Goal: Book appointment/travel/reservation

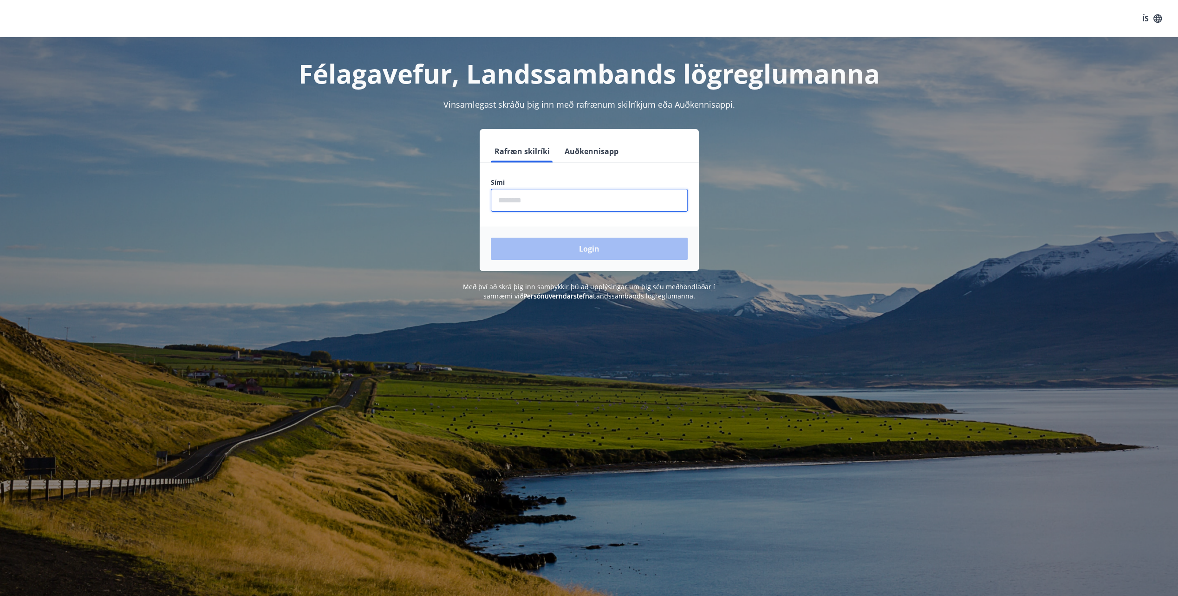
click at [495, 197] on input "phone" at bounding box center [589, 200] width 197 height 23
type input "********"
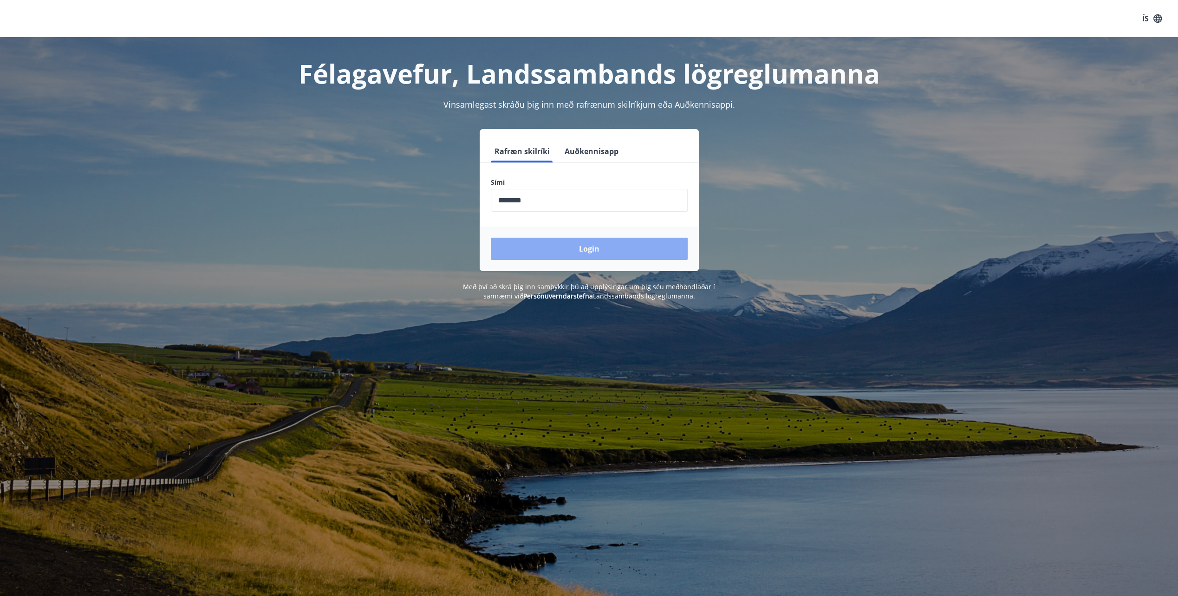
click at [579, 246] on button "Login" at bounding box center [589, 249] width 197 height 22
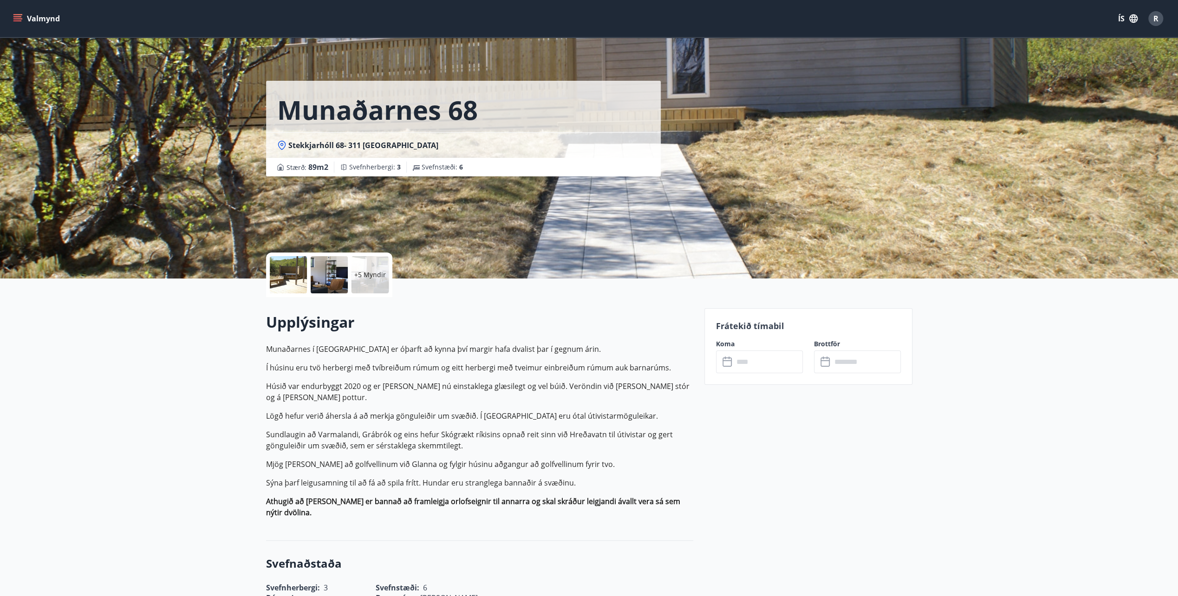
click at [36, 19] on button "Valmynd" at bounding box center [37, 18] width 52 height 17
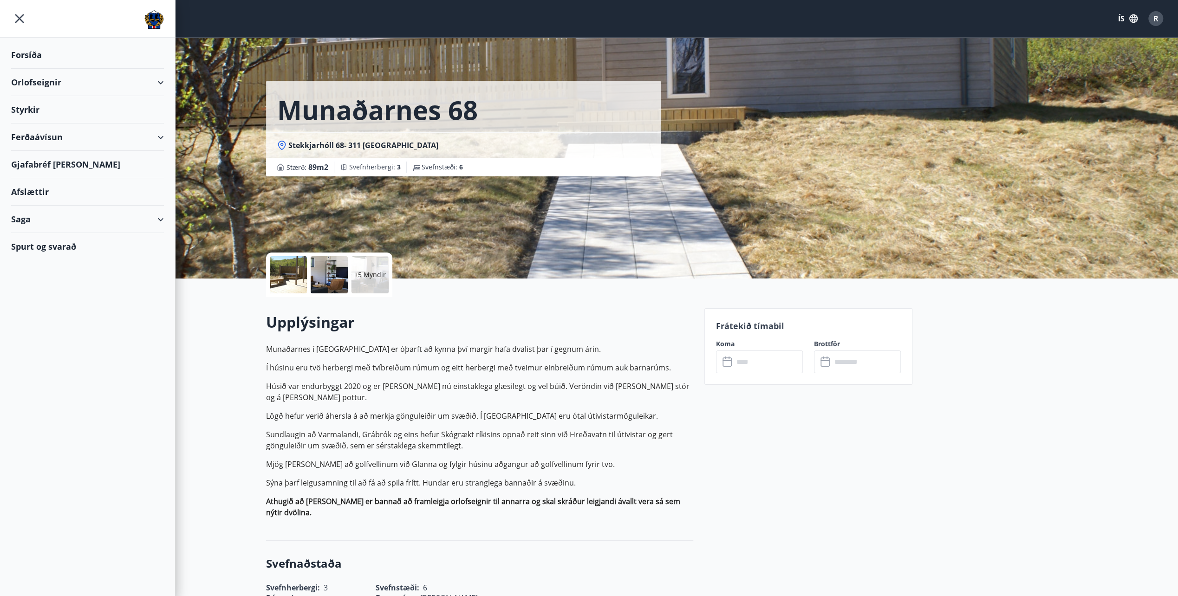
click at [49, 84] on div "Orlofseignir" at bounding box center [87, 82] width 153 height 27
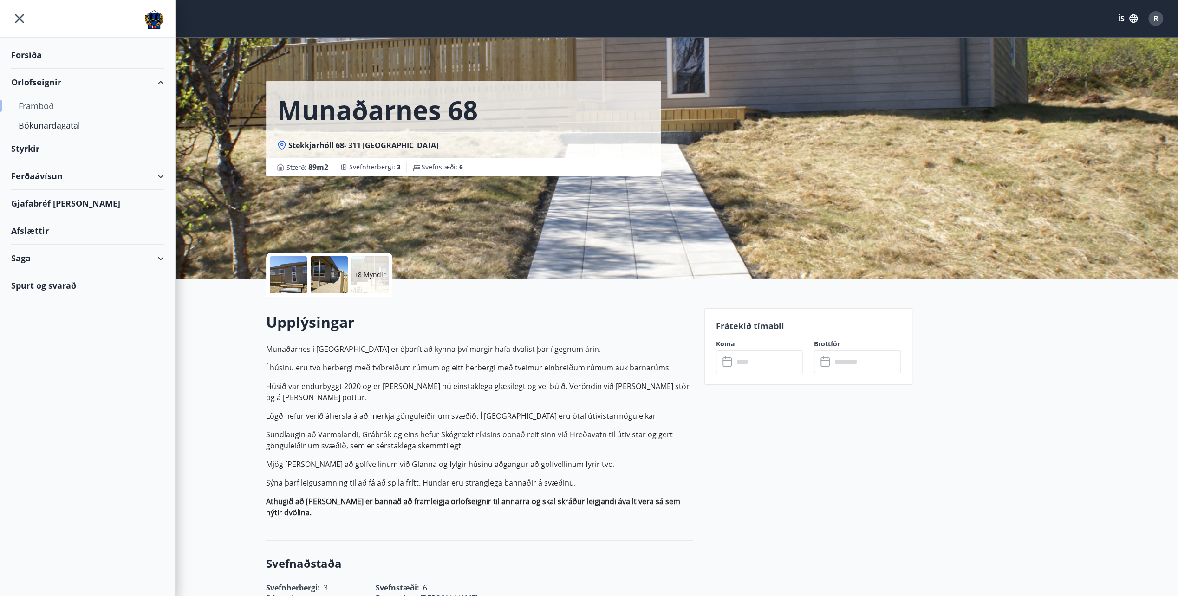
click at [49, 106] on div "Framboð" at bounding box center [88, 106] width 138 height 20
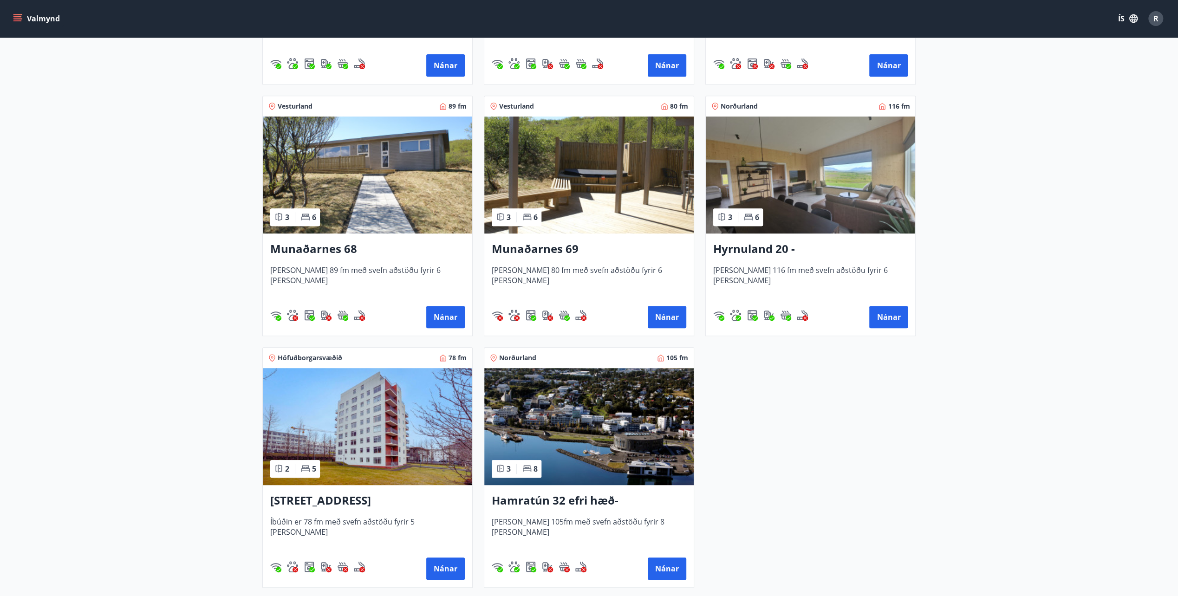
scroll to position [371, 0]
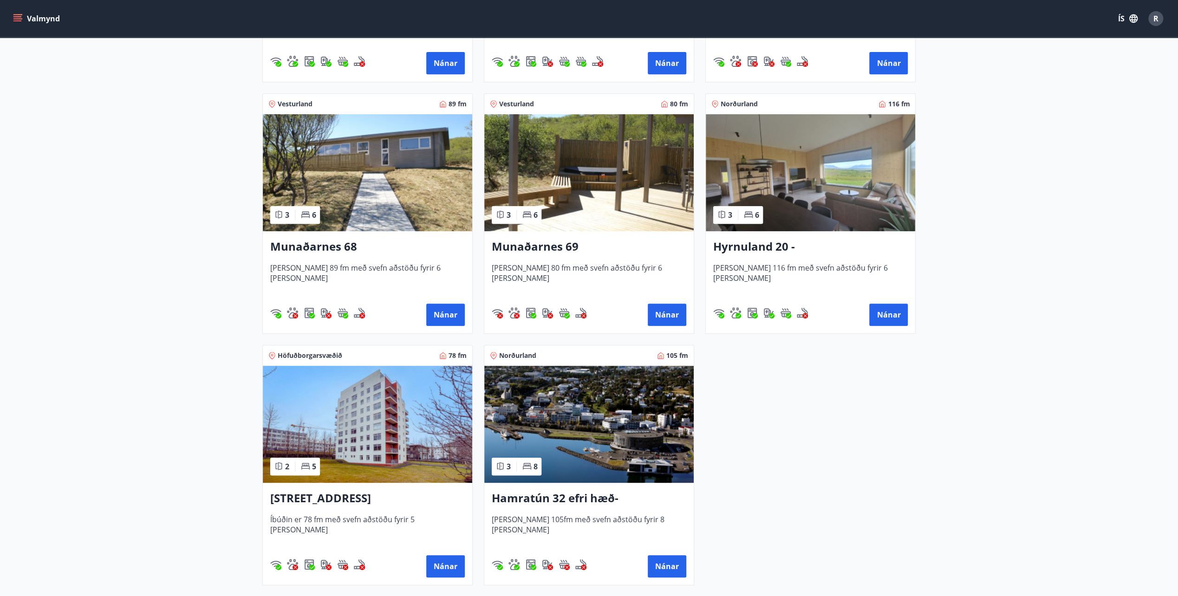
click at [540, 249] on h3 "Munaðarnes 69" at bounding box center [589, 247] width 195 height 17
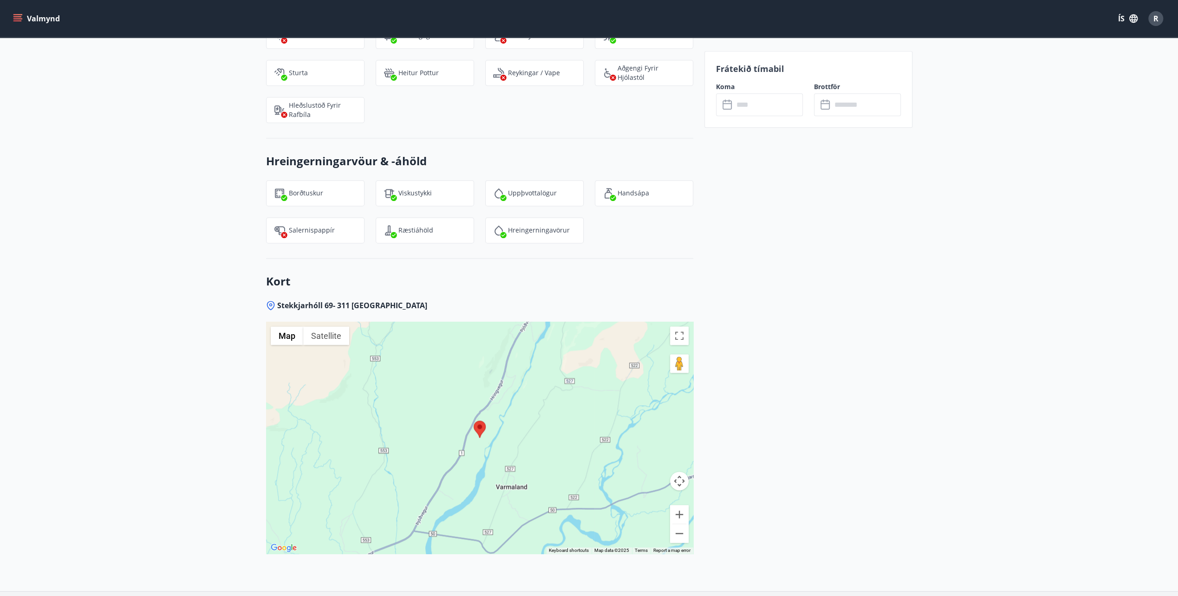
scroll to position [1256, 0]
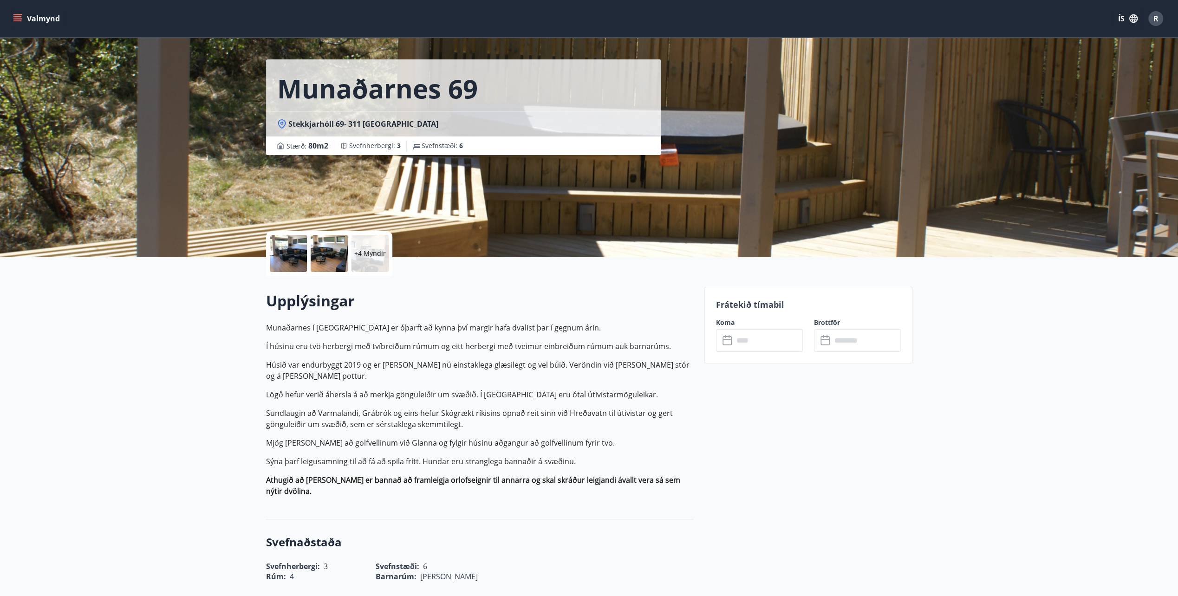
scroll to position [0, 0]
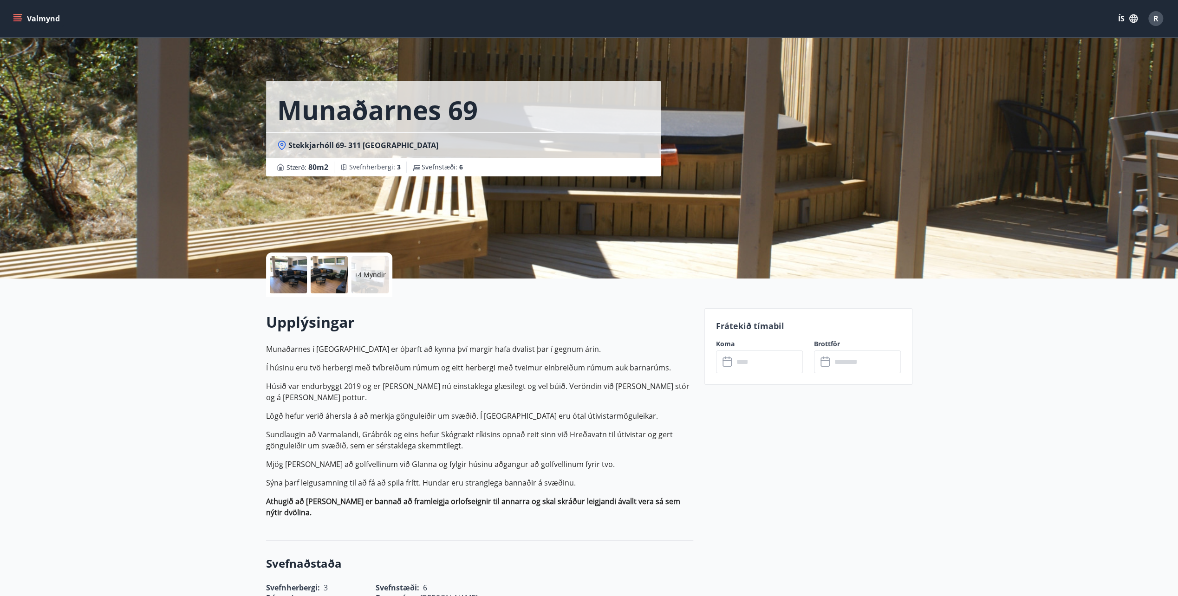
click at [728, 362] on icon at bounding box center [727, 362] width 11 height 11
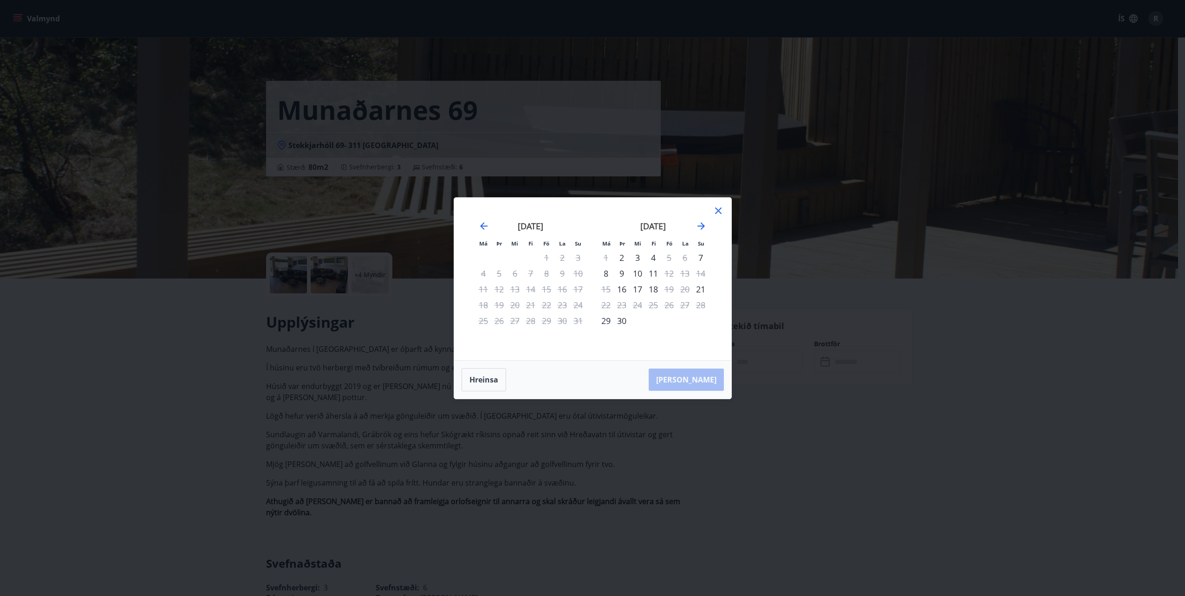
click at [720, 208] on icon at bounding box center [718, 210] width 11 height 11
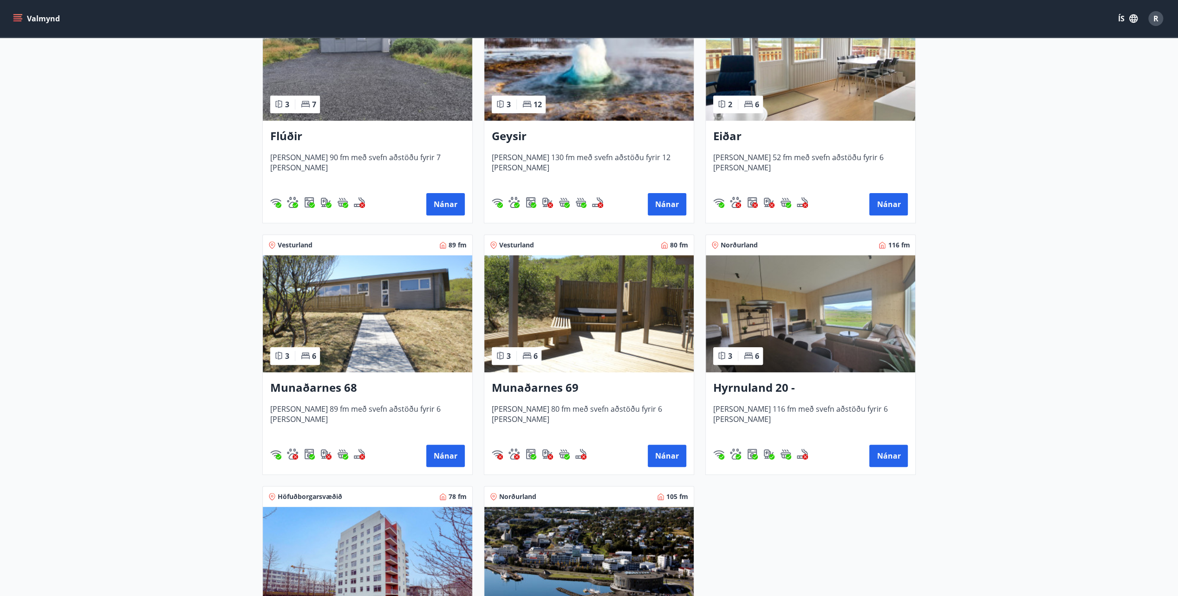
scroll to position [232, 0]
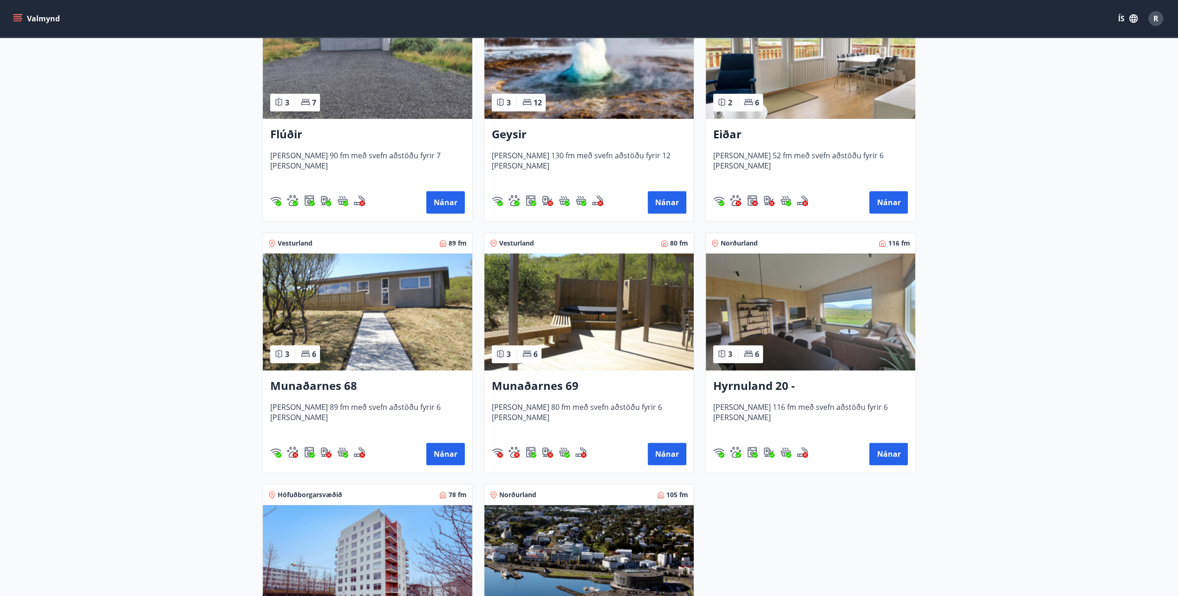
click at [373, 332] on img at bounding box center [367, 312] width 209 height 117
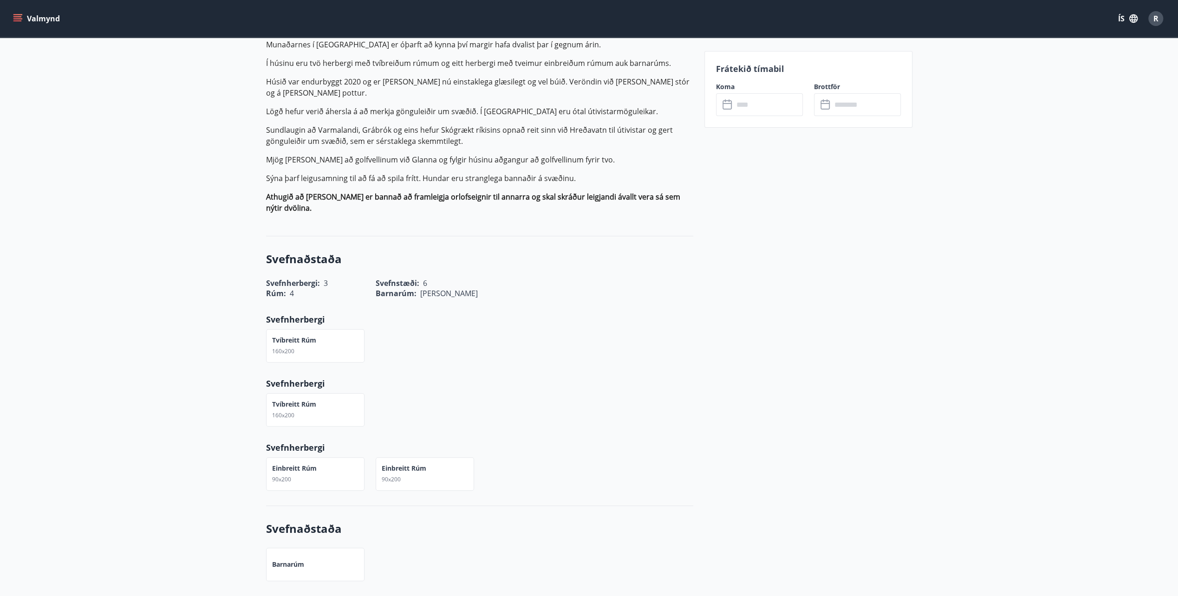
scroll to position [142, 0]
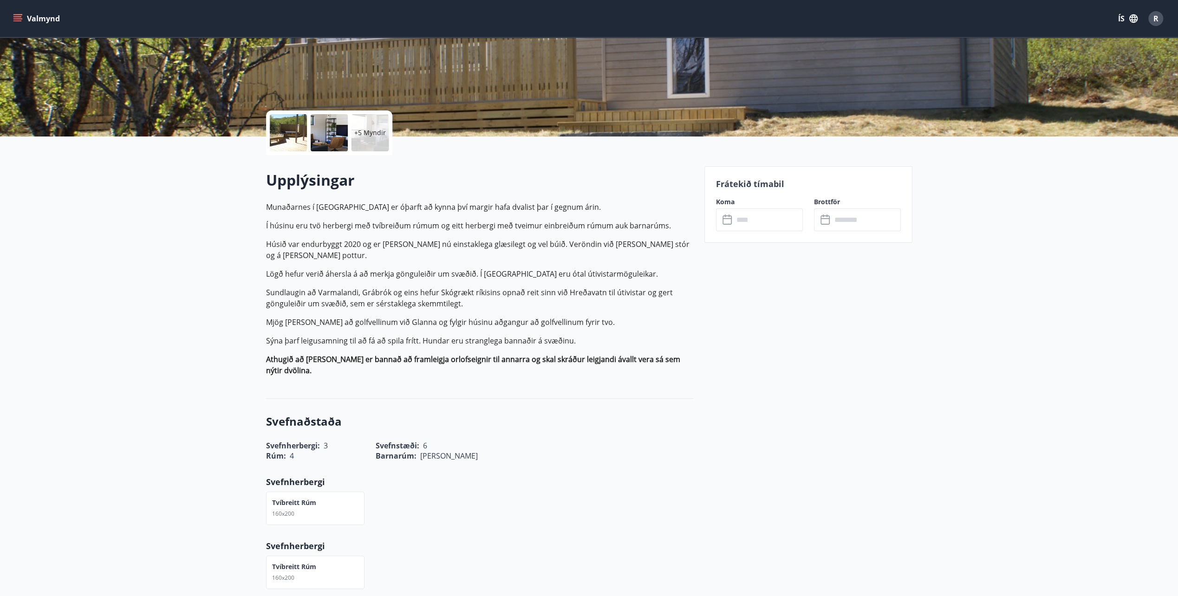
click at [729, 223] on icon at bounding box center [727, 220] width 11 height 11
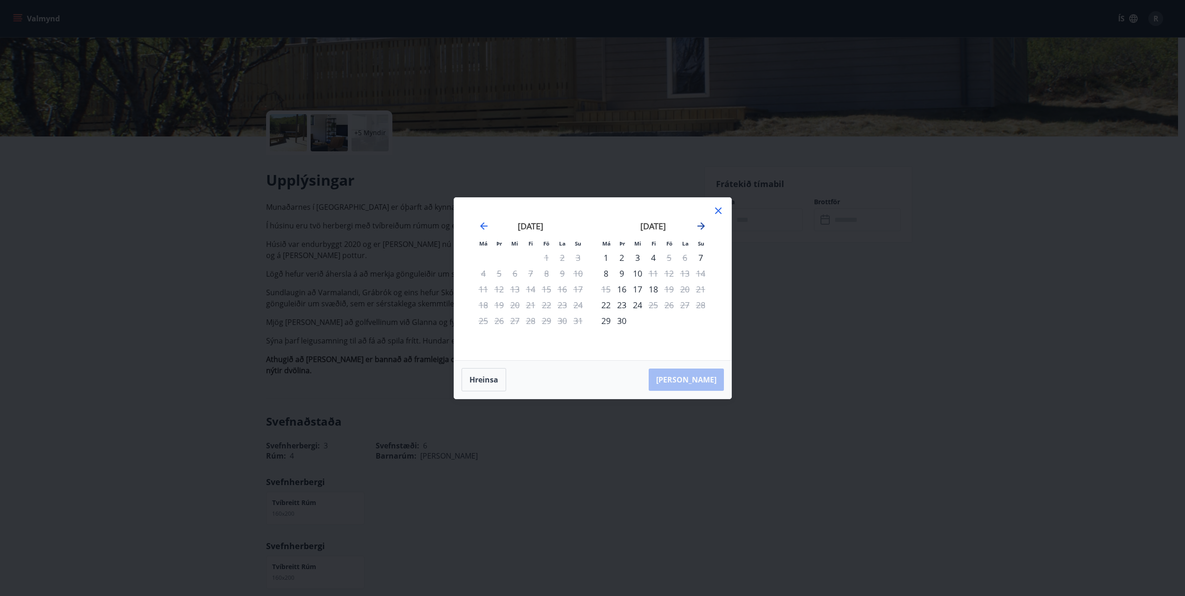
click at [704, 223] on icon "Move forward to switch to the next month." at bounding box center [701, 226] width 11 height 11
click at [702, 228] on icon "Move forward to switch to the next month." at bounding box center [700, 225] width 7 height 7
click at [699, 226] on icon "Move forward to switch to the next month." at bounding box center [700, 225] width 7 height 7
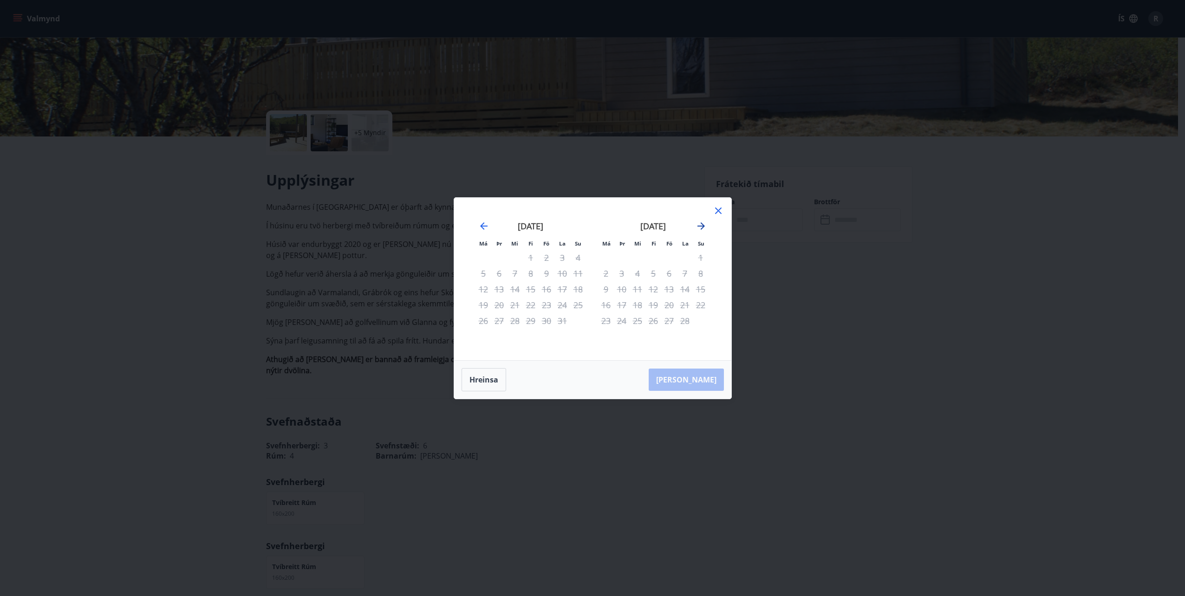
click at [699, 226] on icon "Move forward to switch to the next month." at bounding box center [700, 225] width 7 height 7
click at [481, 224] on icon "Move backward to switch to the previous month." at bounding box center [483, 226] width 11 height 11
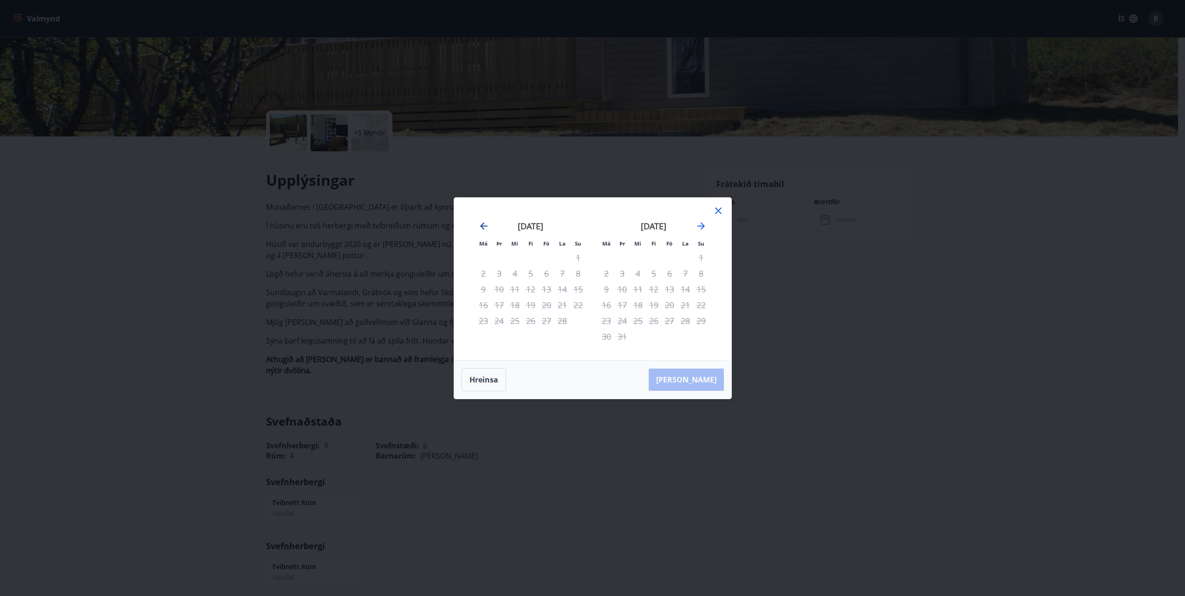
click at [481, 224] on icon "Move backward to switch to the previous month." at bounding box center [483, 226] width 11 height 11
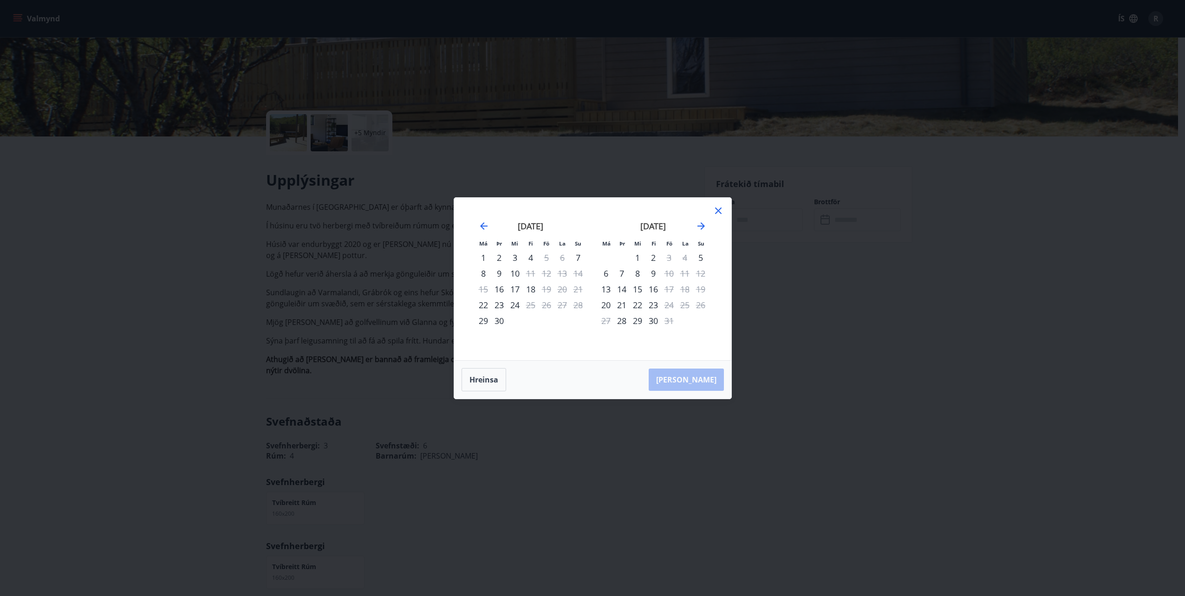
drag, startPoint x: 718, startPoint y: 212, endPoint x: 806, endPoint y: 218, distance: 88.0
click at [718, 212] on icon at bounding box center [718, 210] width 11 height 11
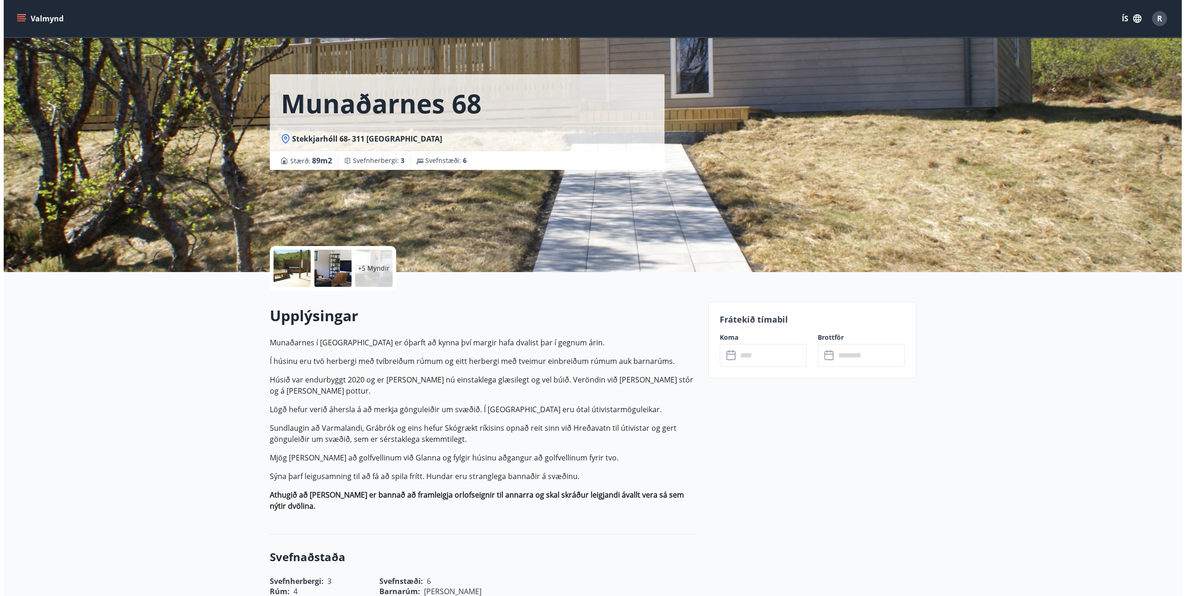
scroll to position [0, 0]
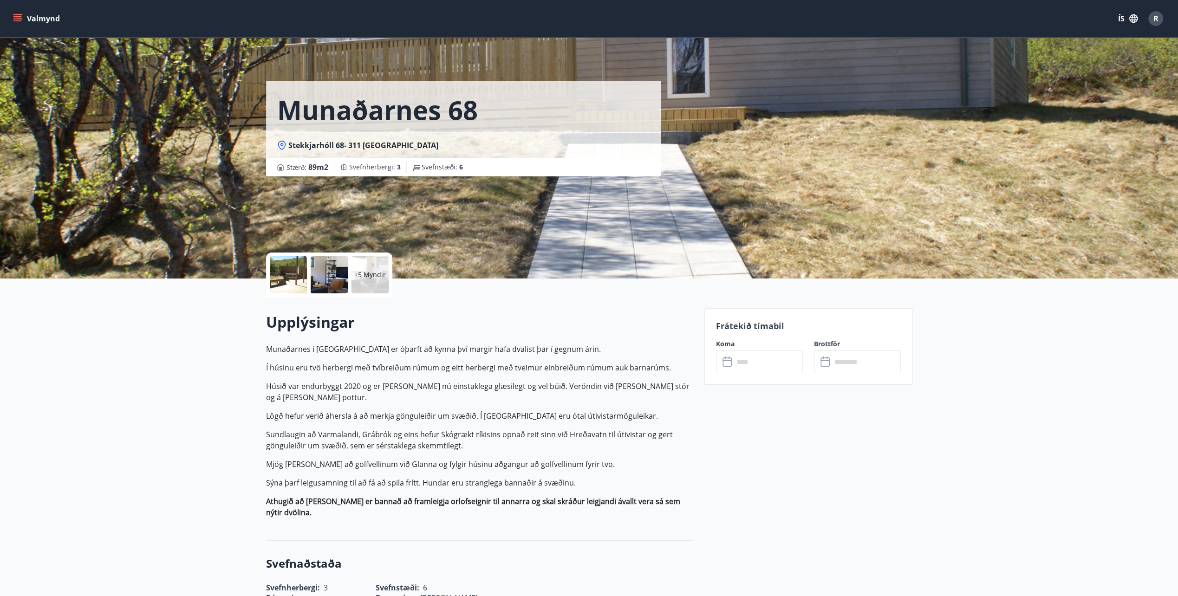
click at [41, 19] on button "Valmynd" at bounding box center [37, 18] width 52 height 17
click at [1156, 22] on span "R" at bounding box center [1155, 18] width 5 height 10
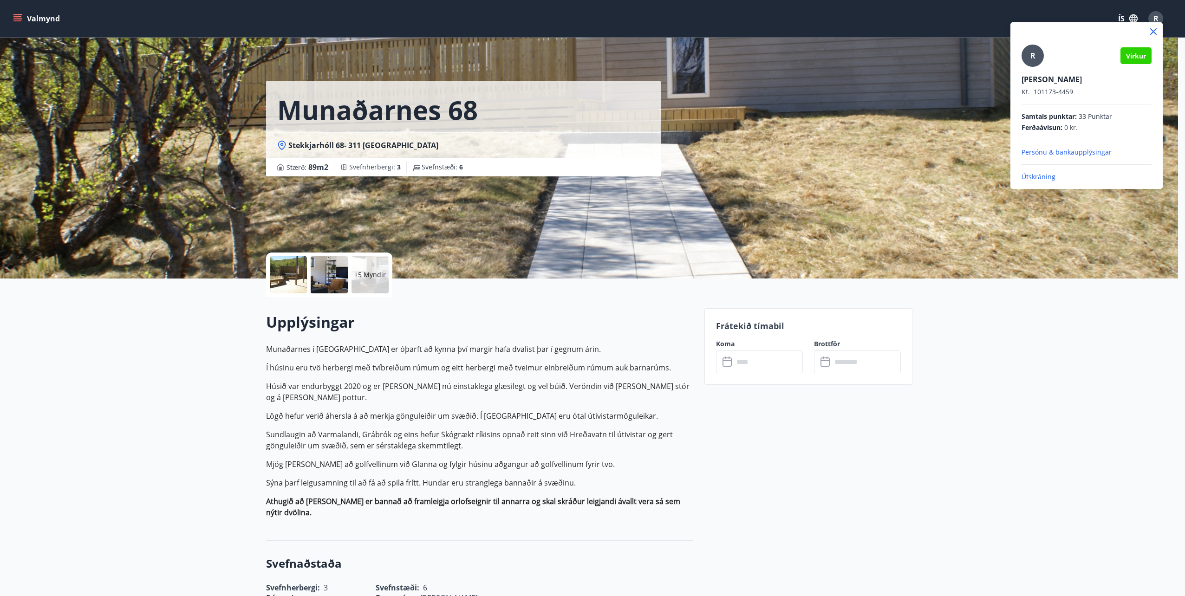
click at [1041, 175] on p "Útskráning" at bounding box center [1086, 176] width 130 height 9
